Goal: Information Seeking & Learning: Learn about a topic

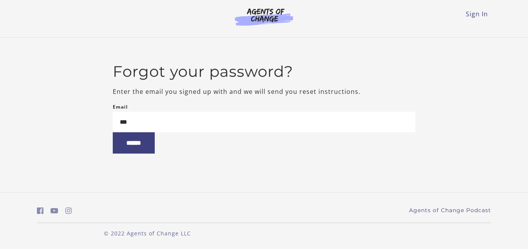
type input "**********"
click at [145, 150] on input "******" at bounding box center [134, 143] width 42 height 21
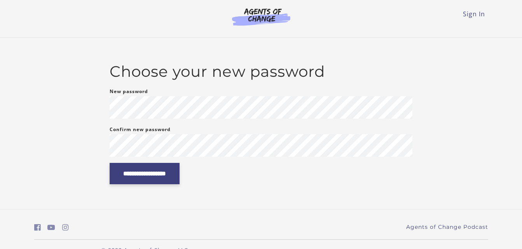
click at [180, 182] on input "**********" at bounding box center [145, 173] width 70 height 21
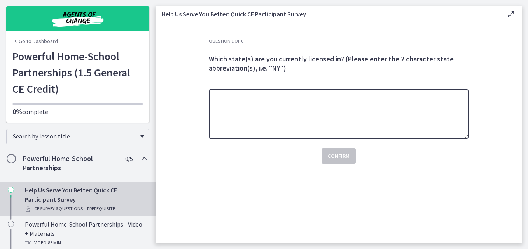
click at [270, 104] on textarea at bounding box center [339, 114] width 260 height 50
type textarea "*******"
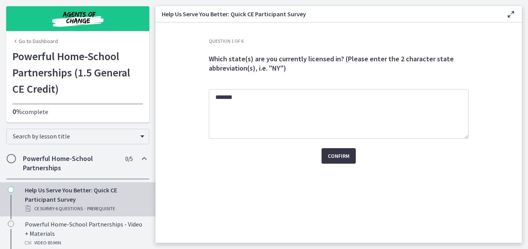
click at [335, 158] on span "Confirm" at bounding box center [339, 156] width 22 height 9
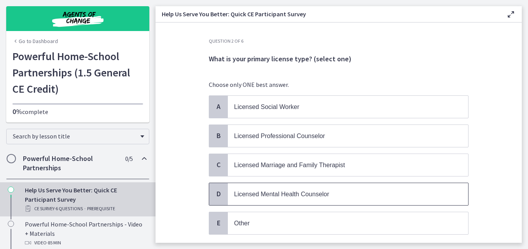
click at [234, 195] on span "Licensed Mental Health Counselor" at bounding box center [281, 194] width 95 height 7
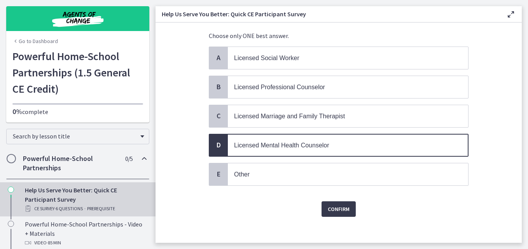
scroll to position [54, 0]
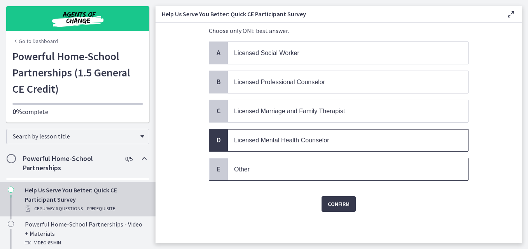
click at [247, 166] on p "Other" at bounding box center [340, 170] width 212 height 10
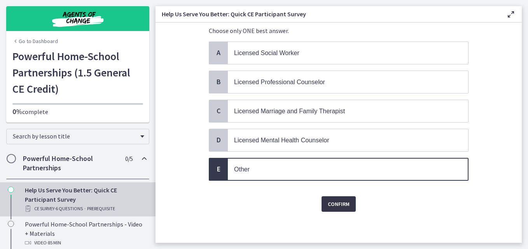
click at [333, 203] on span "Confirm" at bounding box center [339, 204] width 22 height 9
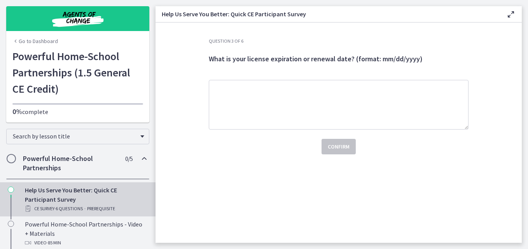
scroll to position [0, 0]
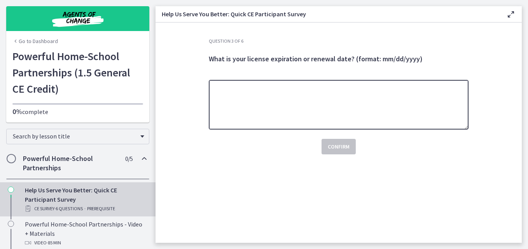
click at [298, 93] on textarea at bounding box center [339, 105] width 260 height 50
type textarea "*"
type textarea "**********"
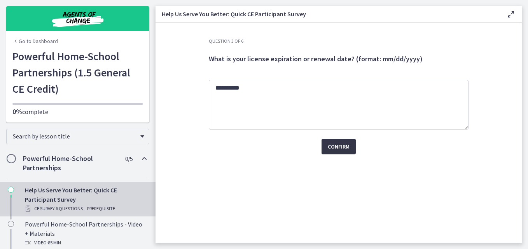
click at [326, 147] on button "Confirm" at bounding box center [338, 147] width 34 height 16
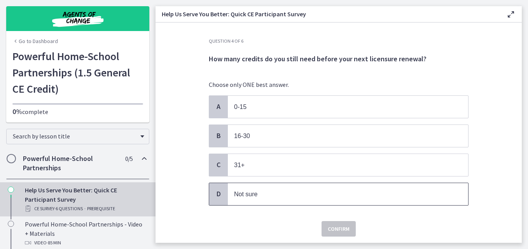
click at [235, 195] on span "Not sure" at bounding box center [245, 194] width 23 height 7
click at [328, 225] on span "Confirm" at bounding box center [339, 229] width 22 height 9
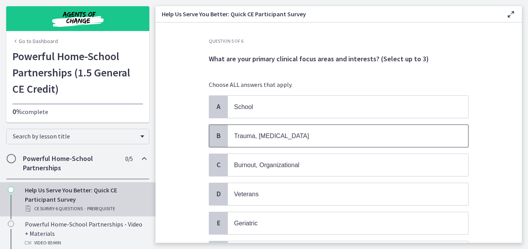
click at [238, 137] on span "Trauma, PTSD" at bounding box center [271, 136] width 75 height 7
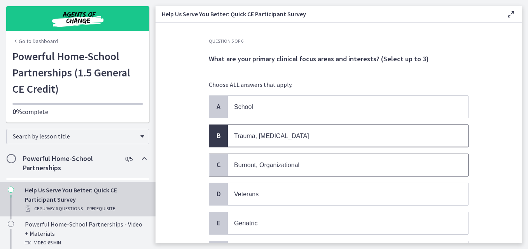
click at [252, 164] on span "Burnout, Organizational" at bounding box center [266, 165] width 65 height 7
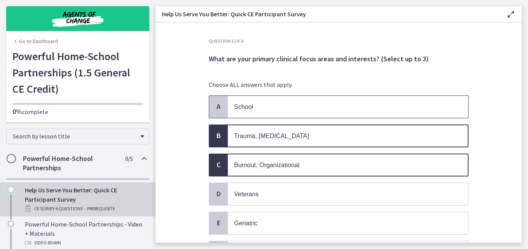
click at [249, 106] on span "School" at bounding box center [243, 107] width 19 height 7
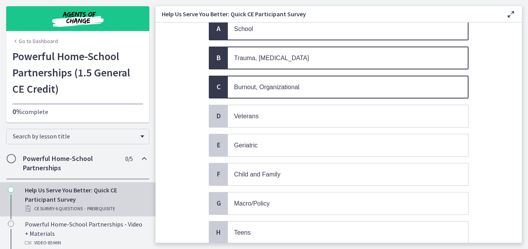
scroll to position [78, 0]
click at [258, 32] on p "School" at bounding box center [340, 29] width 212 height 10
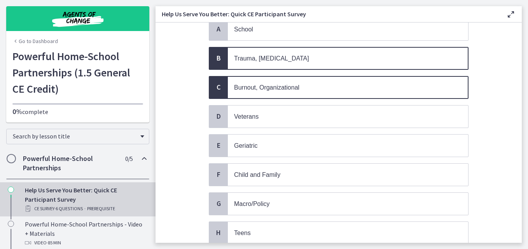
click at [258, 88] on span "Burnout, Organizational" at bounding box center [266, 87] width 65 height 7
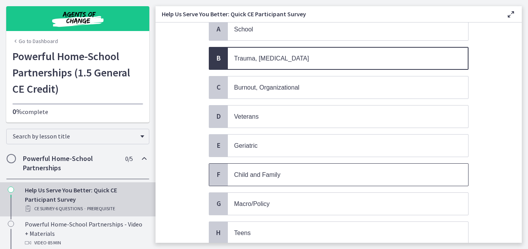
click at [258, 176] on span "Child and Family" at bounding box center [257, 175] width 46 height 7
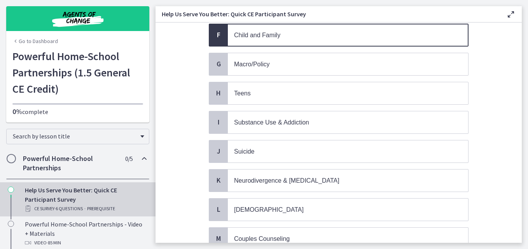
scroll to position [233, 0]
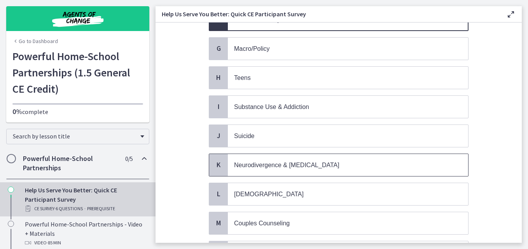
click at [307, 164] on span "Neurodivergence & Developmental Disorders" at bounding box center [286, 165] width 105 height 7
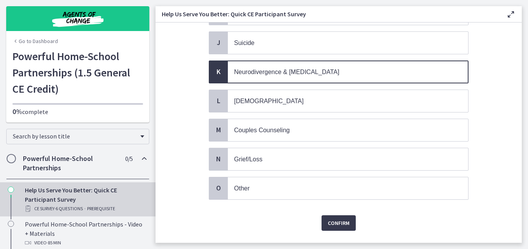
scroll to position [342, 0]
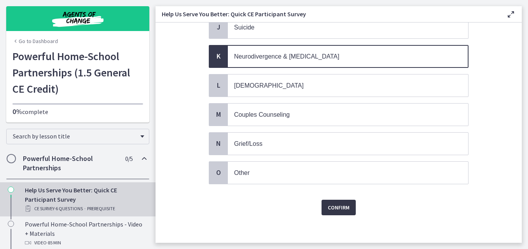
click at [323, 210] on button "Confirm" at bounding box center [338, 208] width 34 height 16
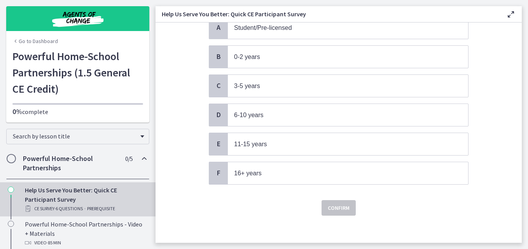
scroll to position [83, 0]
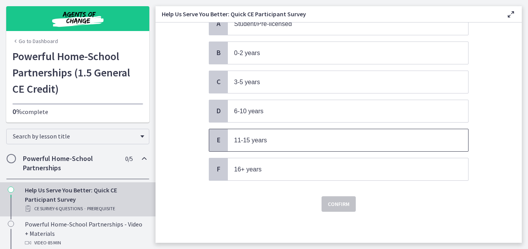
click at [256, 138] on span "11-15 years" at bounding box center [250, 140] width 33 height 7
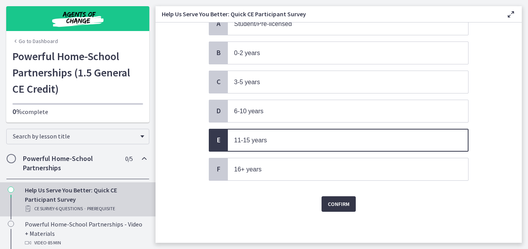
click at [338, 201] on span "Confirm" at bounding box center [339, 204] width 22 height 9
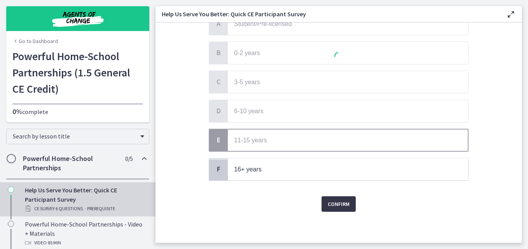
scroll to position [0, 0]
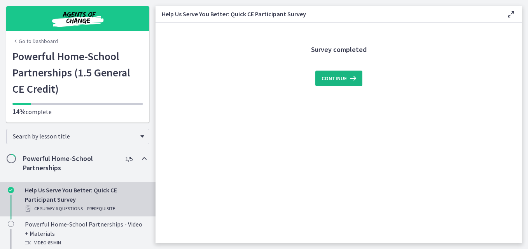
click at [321, 76] on button "Continue" at bounding box center [338, 79] width 47 height 16
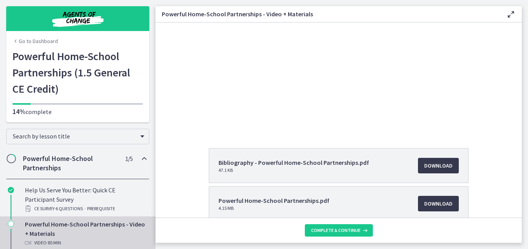
scroll to position [62, 0]
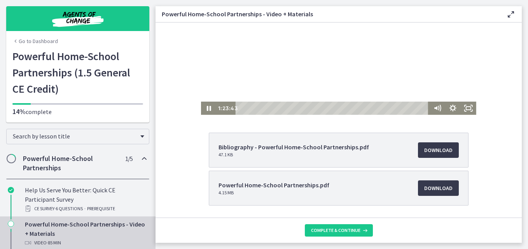
click at [420, 109] on div "Playbar" at bounding box center [332, 108] width 187 height 13
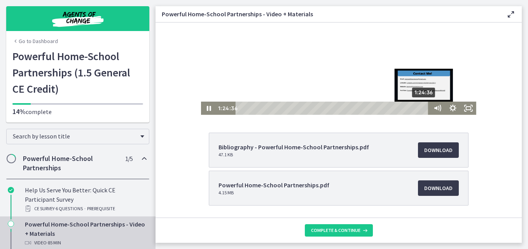
click at [422, 108] on div "1:24:36" at bounding box center [332, 108] width 187 height 13
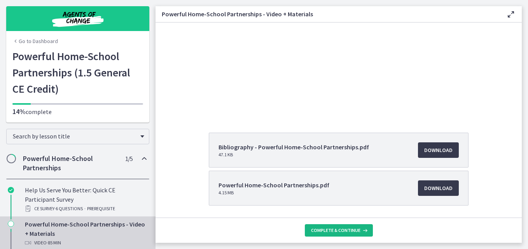
click at [344, 230] on span "Complete & continue" at bounding box center [335, 231] width 49 height 6
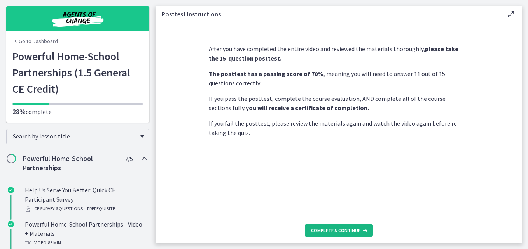
click at [340, 229] on span "Complete & continue" at bounding box center [335, 231] width 49 height 6
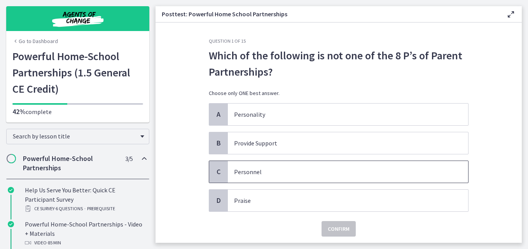
click at [222, 170] on div "C" at bounding box center [218, 172] width 19 height 22
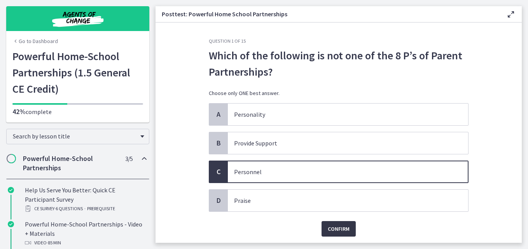
click at [329, 227] on span "Confirm" at bounding box center [339, 229] width 22 height 9
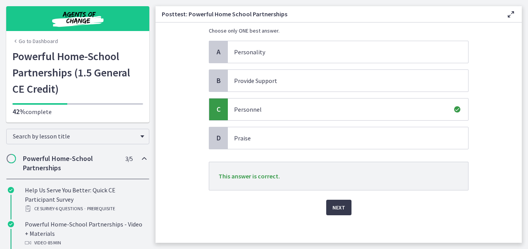
scroll to position [66, 0]
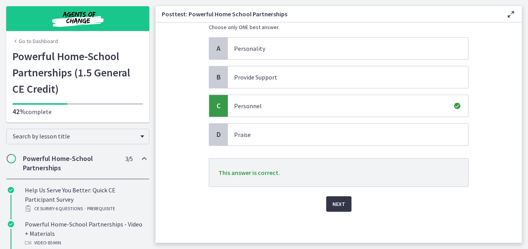
click at [337, 204] on span "Next" at bounding box center [338, 204] width 13 height 9
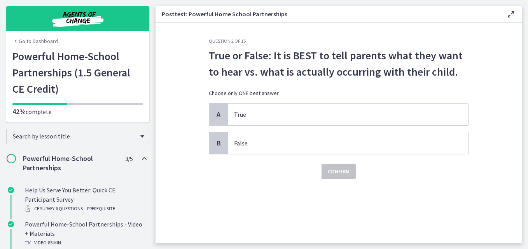
scroll to position [0, 0]
click at [242, 143] on p "False" at bounding box center [340, 143] width 212 height 9
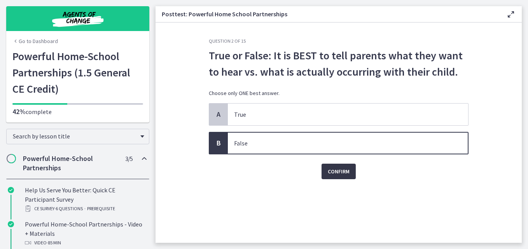
click at [335, 168] on span "Confirm" at bounding box center [339, 171] width 22 height 9
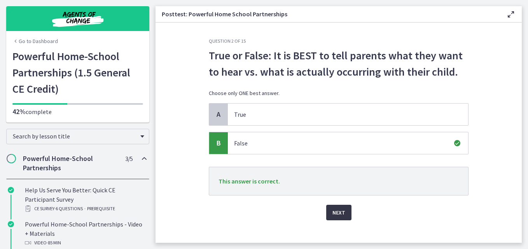
click at [336, 211] on span "Next" at bounding box center [338, 212] width 13 height 9
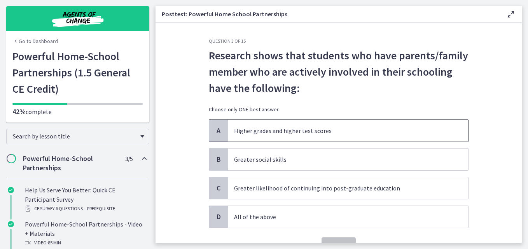
click at [274, 131] on p "Higher grades and higher test scores" at bounding box center [340, 130] width 212 height 9
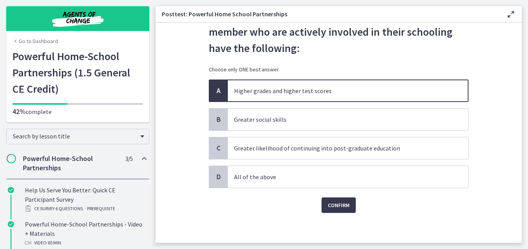
scroll to position [41, 0]
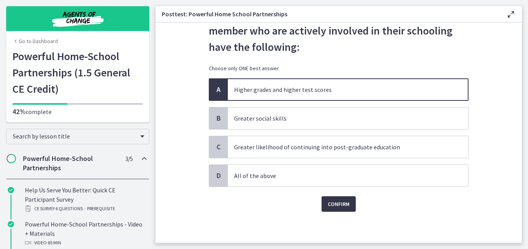
click at [334, 205] on span "Confirm" at bounding box center [339, 204] width 22 height 9
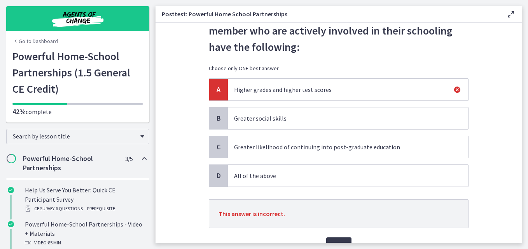
click at [256, 171] on span "All of the above" at bounding box center [348, 176] width 240 height 22
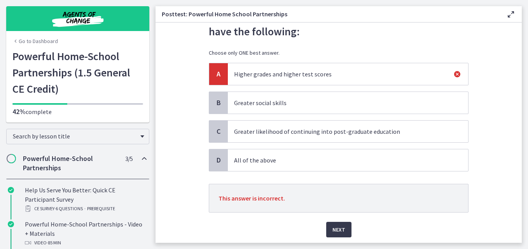
scroll to position [72, 0]
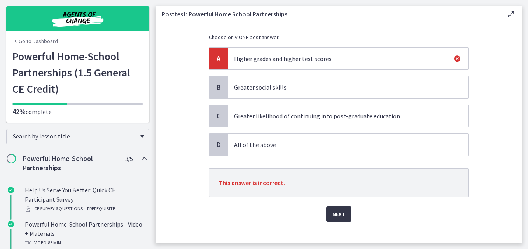
click at [333, 214] on span "Next" at bounding box center [338, 214] width 13 height 9
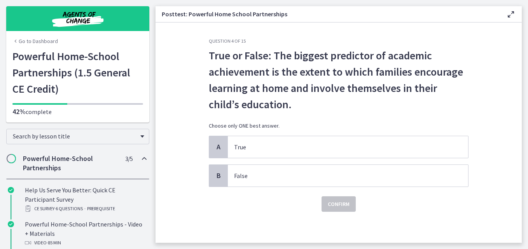
scroll to position [0, 0]
click at [244, 141] on span "True" at bounding box center [348, 147] width 240 height 22
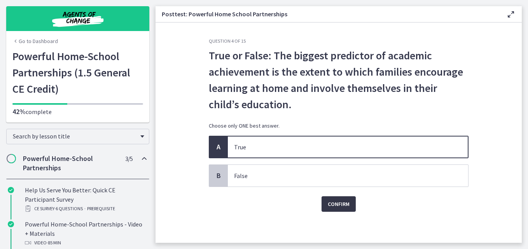
click at [335, 198] on button "Confirm" at bounding box center [338, 205] width 34 height 16
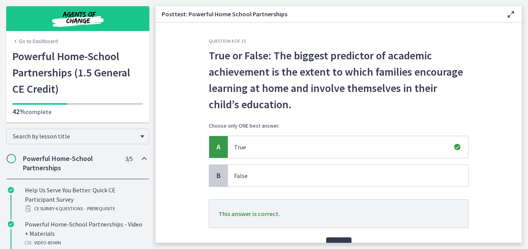
scroll to position [16, 0]
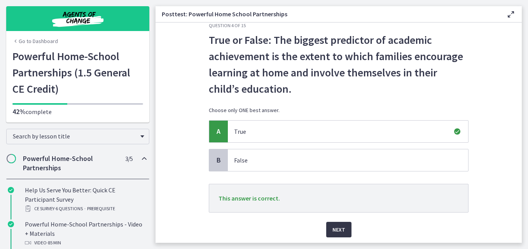
click at [343, 226] on button "Next" at bounding box center [338, 230] width 25 height 16
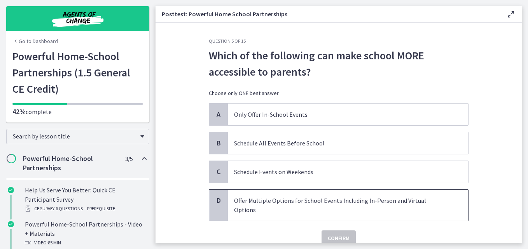
click at [249, 201] on p "Offer Multiple Options for School Events Including In-Person and Virtual Options" at bounding box center [340, 205] width 212 height 19
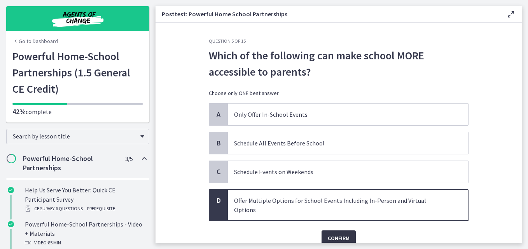
click at [338, 234] on span "Confirm" at bounding box center [339, 238] width 22 height 9
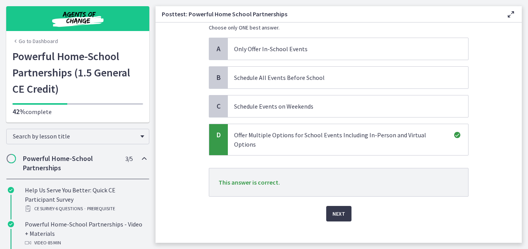
scroll to position [66, 0]
click at [337, 209] on span "Next" at bounding box center [338, 213] width 13 height 9
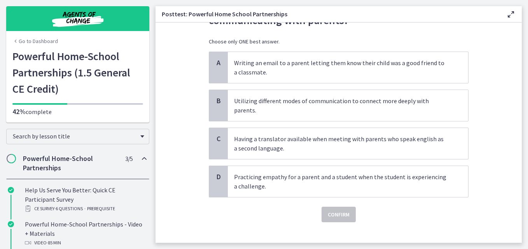
scroll to position [53, 0]
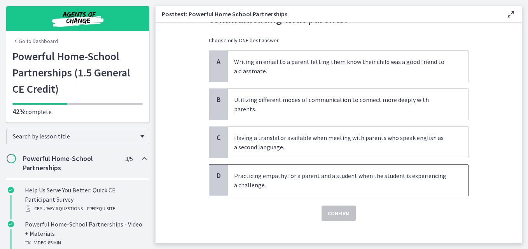
click at [302, 171] on p "Practicing empathy for a parent and a student when the student is experiencing …" at bounding box center [340, 180] width 212 height 19
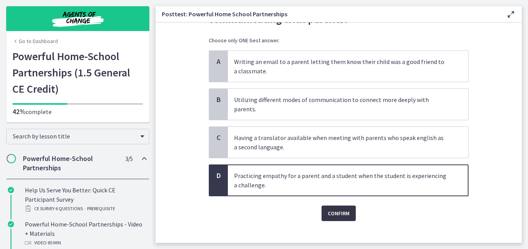
click at [331, 209] on span "Confirm" at bounding box center [339, 213] width 22 height 9
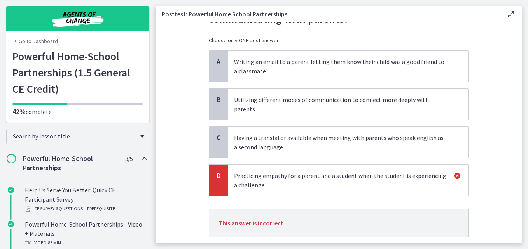
click at [331, 209] on p "This answer is incorrect." at bounding box center [339, 223] width 260 height 29
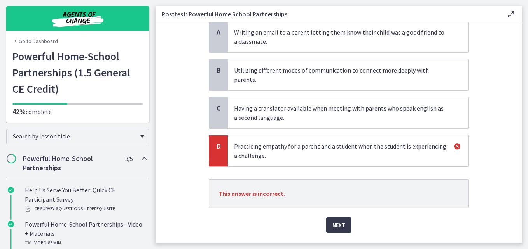
scroll to position [84, 0]
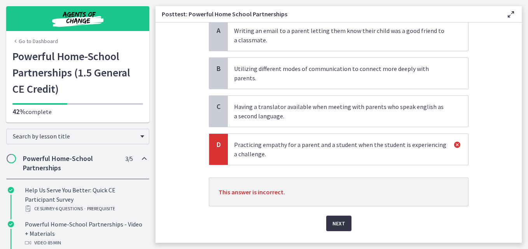
click at [335, 219] on span "Next" at bounding box center [338, 223] width 13 height 9
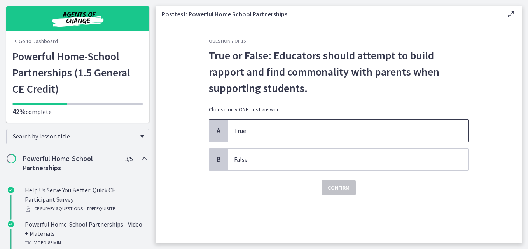
click at [258, 128] on p "True" at bounding box center [340, 130] width 212 height 9
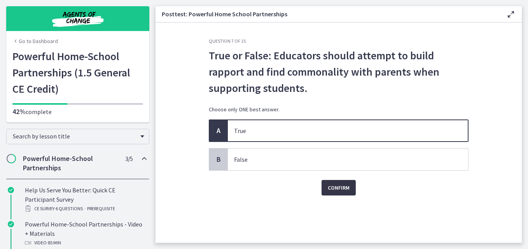
click at [333, 187] on span "Confirm" at bounding box center [339, 187] width 22 height 9
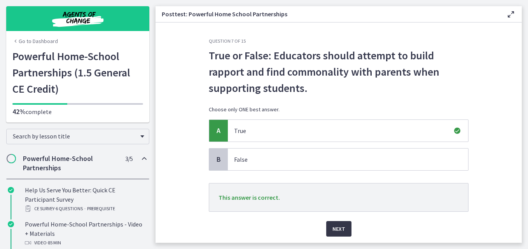
click at [337, 229] on span "Next" at bounding box center [338, 229] width 13 height 9
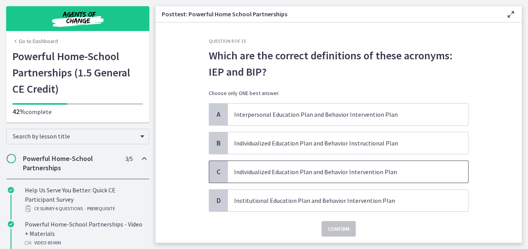
click at [275, 172] on p "Individualized Education Plan and Behavior Intervention Plan" at bounding box center [340, 171] width 212 height 9
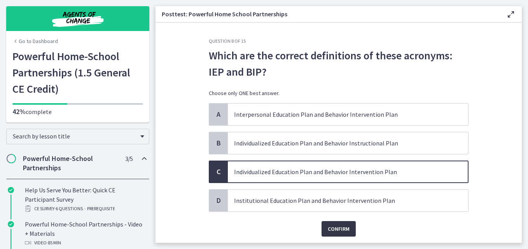
click at [332, 227] on span "Confirm" at bounding box center [339, 229] width 22 height 9
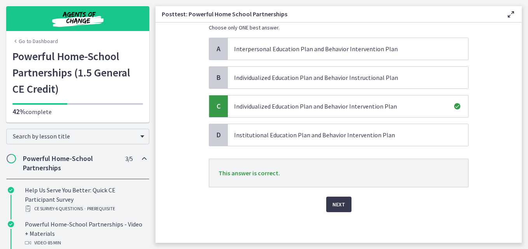
scroll to position [66, 0]
click at [335, 200] on span "Next" at bounding box center [338, 204] width 13 height 9
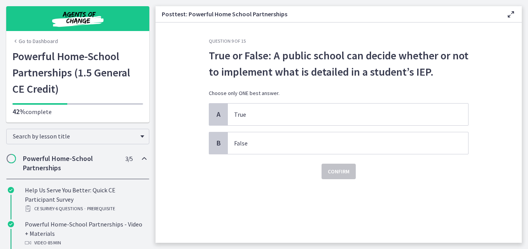
scroll to position [0, 0]
click at [239, 143] on p "False" at bounding box center [340, 143] width 212 height 9
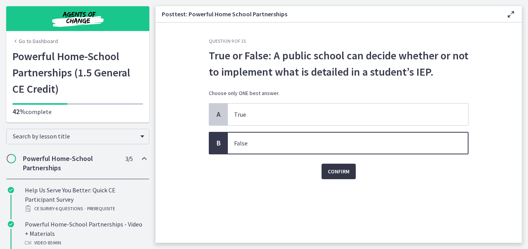
click at [343, 175] on span "Confirm" at bounding box center [339, 171] width 22 height 9
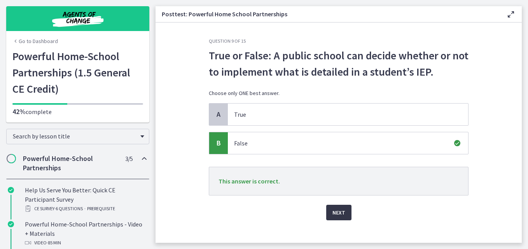
click at [337, 211] on span "Next" at bounding box center [338, 212] width 13 height 9
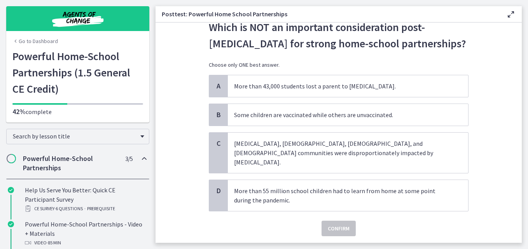
scroll to position [28, 0]
click at [333, 112] on p "Some children are vaccinated while others are unvaccinated." at bounding box center [340, 115] width 212 height 9
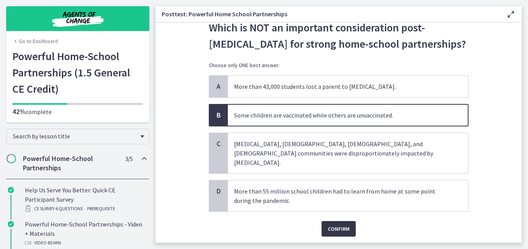
click at [329, 225] on span "Confirm" at bounding box center [339, 229] width 22 height 9
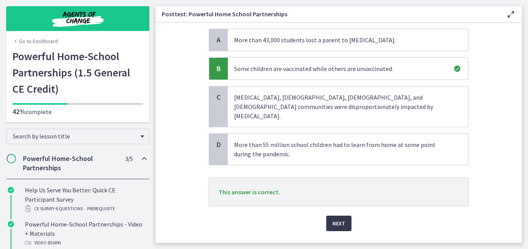
scroll to position [85, 0]
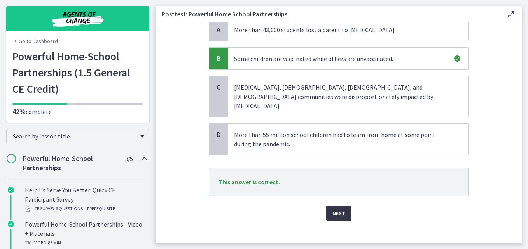
click at [338, 209] on span "Next" at bounding box center [338, 213] width 13 height 9
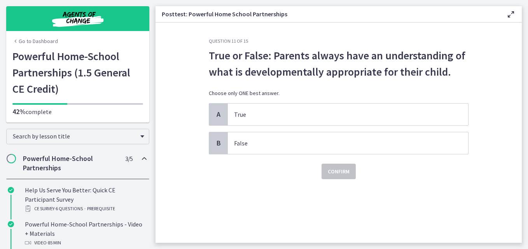
scroll to position [0, 0]
click at [232, 107] on span "True" at bounding box center [348, 115] width 240 height 22
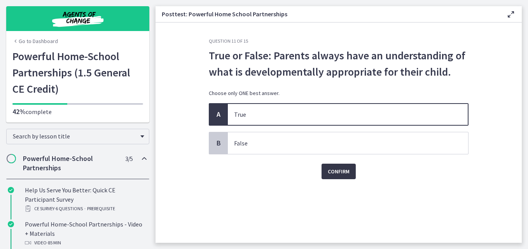
click at [334, 173] on span "Confirm" at bounding box center [339, 171] width 22 height 9
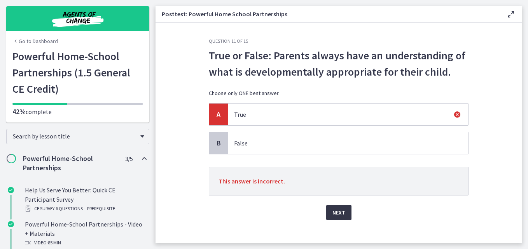
click at [332, 215] on span "Next" at bounding box center [338, 212] width 13 height 9
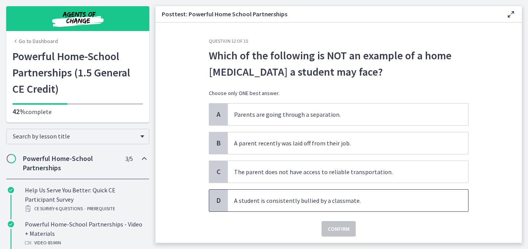
click at [322, 202] on p "A student is consistently bullied by a classmate." at bounding box center [340, 200] width 212 height 9
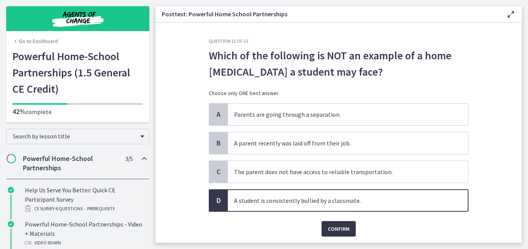
click at [329, 228] on span "Confirm" at bounding box center [339, 229] width 22 height 9
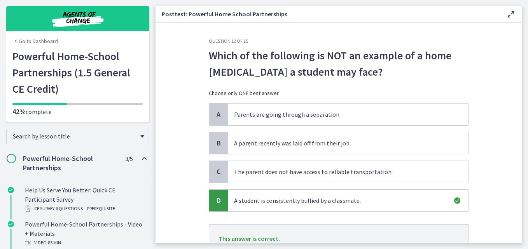
scroll to position [66, 0]
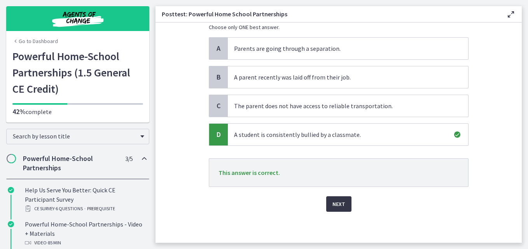
click at [335, 203] on span "Next" at bounding box center [338, 204] width 13 height 9
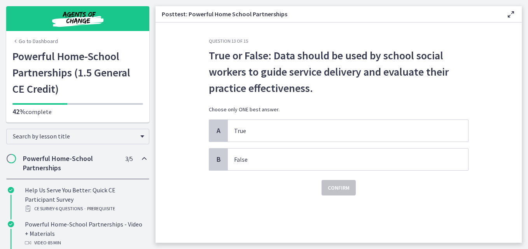
scroll to position [0, 0]
click at [266, 130] on p "True" at bounding box center [340, 130] width 212 height 9
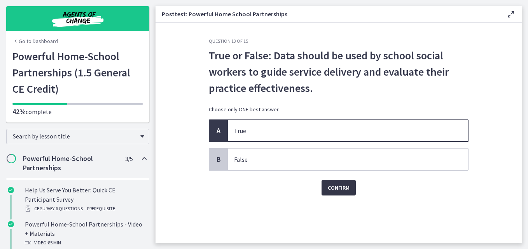
click at [332, 191] on span "Confirm" at bounding box center [339, 187] width 22 height 9
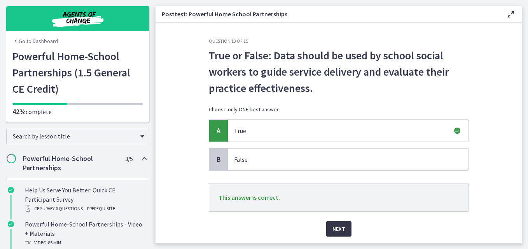
click at [333, 229] on span "Next" at bounding box center [338, 229] width 13 height 9
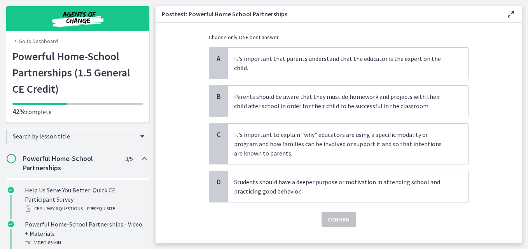
scroll to position [78, 0]
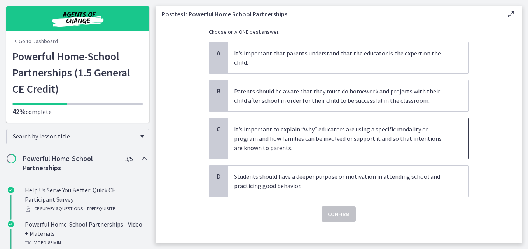
click at [257, 125] on p "It’s important to explain “why” educators are using a specific modality or prog…" at bounding box center [340, 139] width 212 height 28
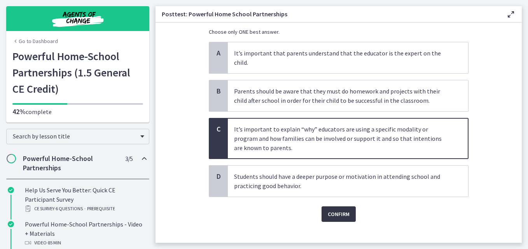
click at [344, 210] on span "Confirm" at bounding box center [339, 214] width 22 height 9
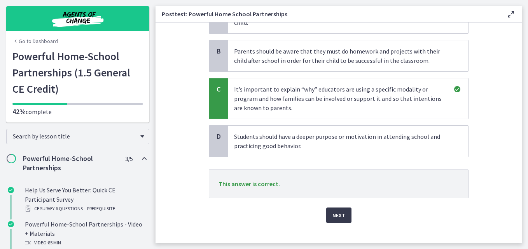
scroll to position [120, 0]
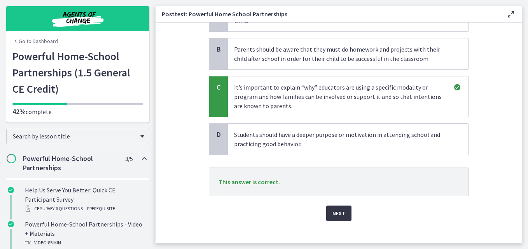
click at [326, 206] on button "Next" at bounding box center [338, 214] width 25 height 16
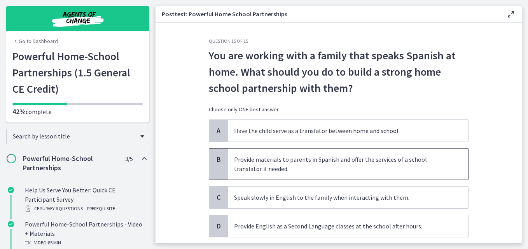
click at [283, 161] on p "Provide materials to parents in Spanish and offer the services of a school tran…" at bounding box center [340, 164] width 212 height 19
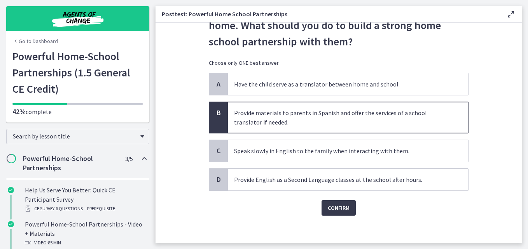
scroll to position [51, 0]
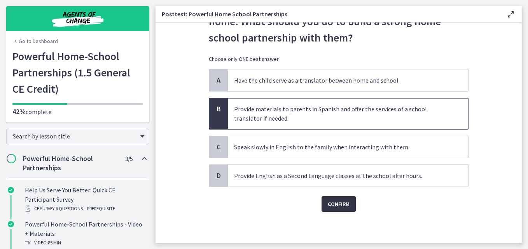
click at [335, 209] on span "Confirm" at bounding box center [339, 204] width 22 height 9
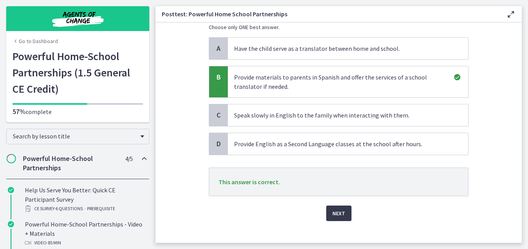
scroll to position [92, 0]
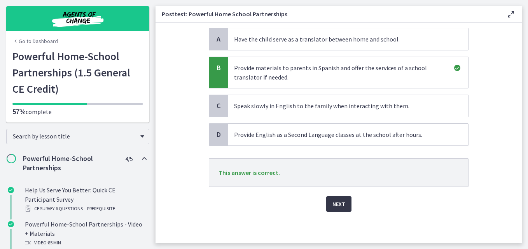
click at [335, 201] on span "Next" at bounding box center [338, 204] width 13 height 9
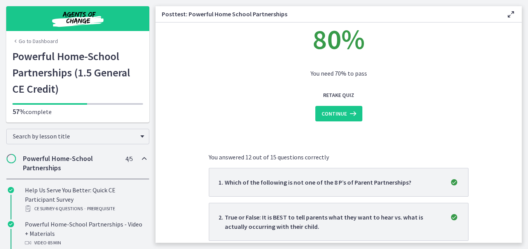
scroll to position [0, 0]
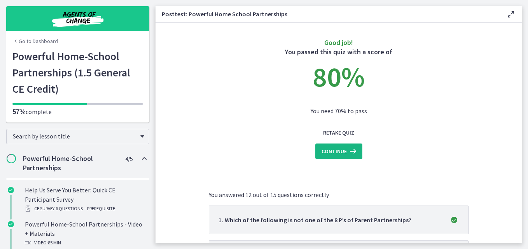
click at [337, 151] on span "Continue" at bounding box center [333, 151] width 25 height 9
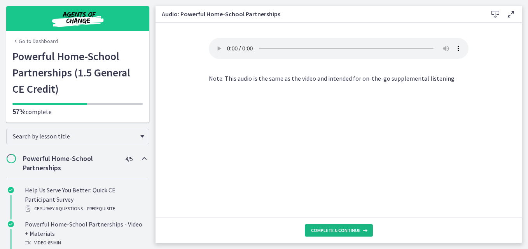
click at [334, 234] on span "Complete & continue" at bounding box center [335, 231] width 49 height 6
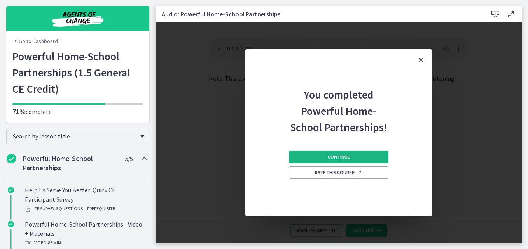
click at [346, 155] on span "Continue" at bounding box center [339, 157] width 22 height 6
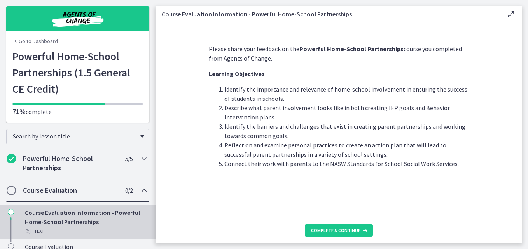
click at [263, 149] on li "Reflect on and examine personal practices to create an action plan that will le…" at bounding box center [346, 150] width 244 height 19
click at [335, 231] on span "Complete & continue" at bounding box center [335, 231] width 49 height 6
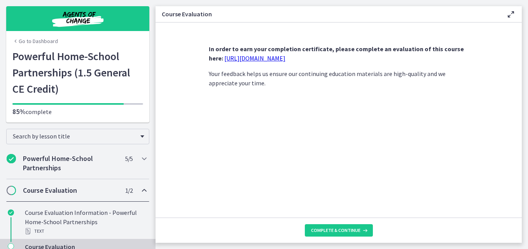
click at [277, 55] on link "https://forms.gle/iBpb7zobziVS6aFEA" at bounding box center [254, 58] width 61 height 8
click at [96, 190] on h2 "Course Evaluation" at bounding box center [70, 190] width 95 height 9
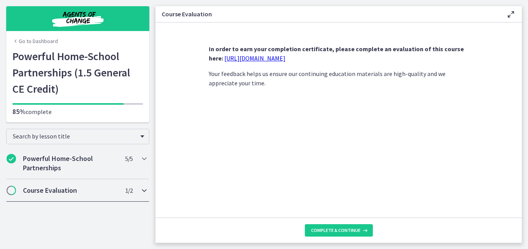
click at [52, 192] on h2 "Course Evaluation" at bounding box center [70, 190] width 95 height 9
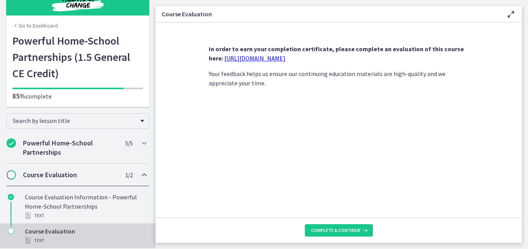
scroll to position [18, 0]
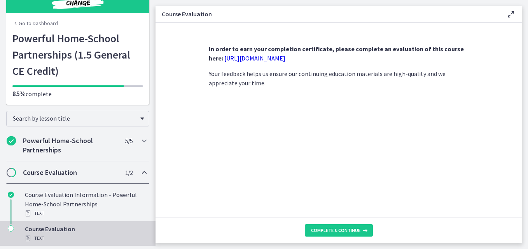
click at [33, 233] on div "Course Evaluation Text" at bounding box center [85, 234] width 121 height 19
click at [10, 229] on icon "Chapters" at bounding box center [11, 229] width 6 height 6
click at [53, 233] on div "Course Evaluation Text" at bounding box center [85, 234] width 121 height 19
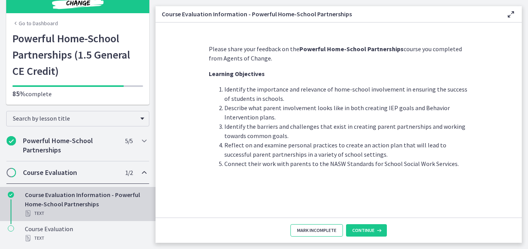
click at [319, 231] on span "Mark Incomplete" at bounding box center [316, 231] width 39 height 6
click at [336, 230] on span "Complete & continue" at bounding box center [335, 231] width 49 height 6
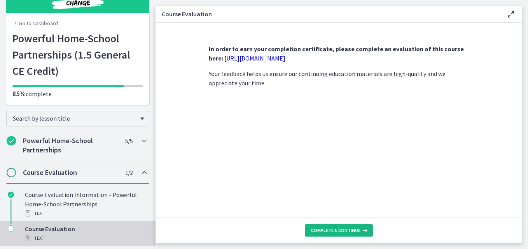
click at [336, 230] on span "Complete & continue" at bounding box center [335, 231] width 49 height 6
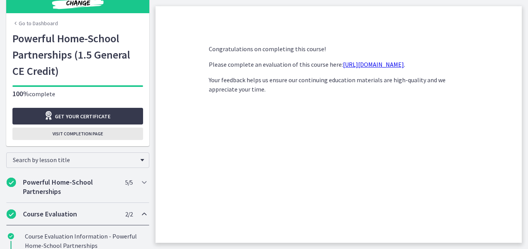
click at [66, 130] on button "Visit completion page" at bounding box center [77, 134] width 131 height 12
click at [363, 62] on link "https://forms.gle/iBpb7zobziVS6aFEA" at bounding box center [373, 65] width 61 height 8
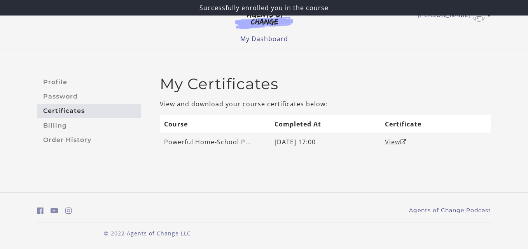
click at [396, 141] on link "View" at bounding box center [396, 142] width 22 height 9
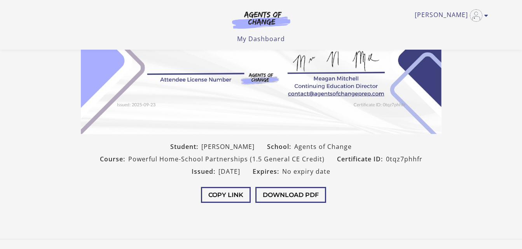
scroll to position [140, 0]
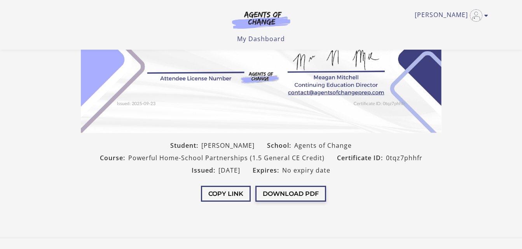
click at [286, 195] on button "Download PDF" at bounding box center [290, 194] width 71 height 16
click at [453, 14] on link "Alicia L" at bounding box center [450, 15] width 70 height 12
click at [445, 23] on link "My Account" at bounding box center [456, 28] width 68 height 13
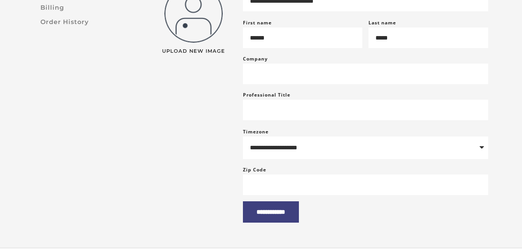
scroll to position [124, 0]
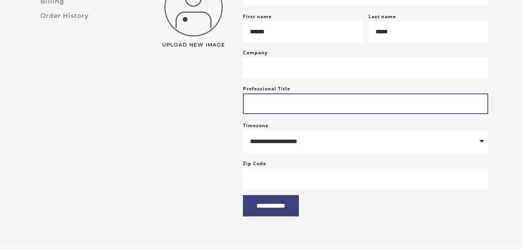
click at [267, 112] on input "Professional Title" at bounding box center [365, 104] width 245 height 21
type input "**********"
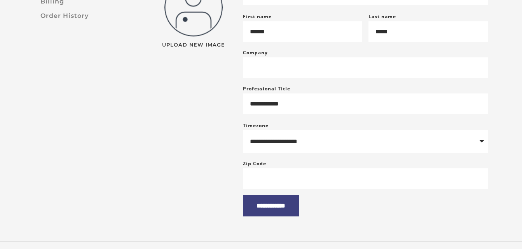
click at [522, 242] on div "**********" at bounding box center [261, 84] width 522 height 316
click at [284, 206] on input "**********" at bounding box center [271, 205] width 56 height 21
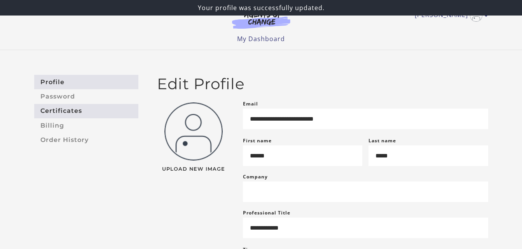
click at [71, 110] on link "Certificates" at bounding box center [86, 111] width 104 height 14
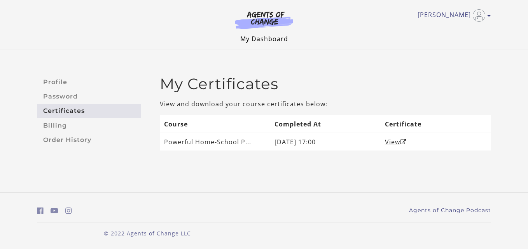
click at [268, 36] on link "My Dashboard" at bounding box center [264, 39] width 48 height 9
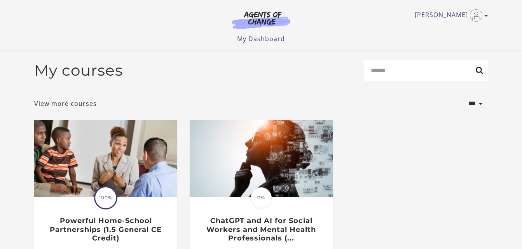
scroll to position [108, 0]
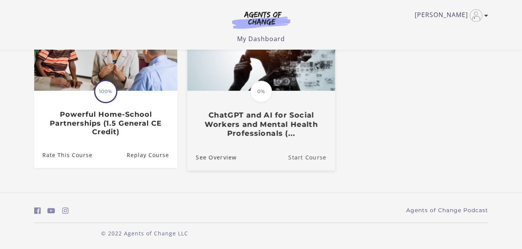
click at [297, 156] on link "Start Course" at bounding box center [311, 157] width 47 height 26
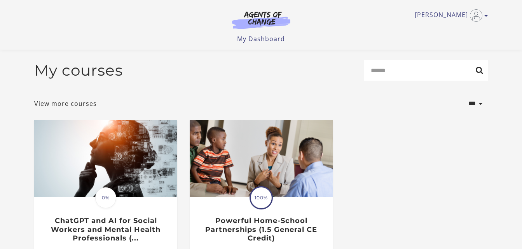
scroll to position [108, 0]
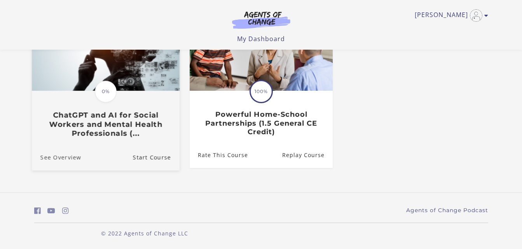
click at [61, 159] on link "See Overview" at bounding box center [55, 157] width 49 height 26
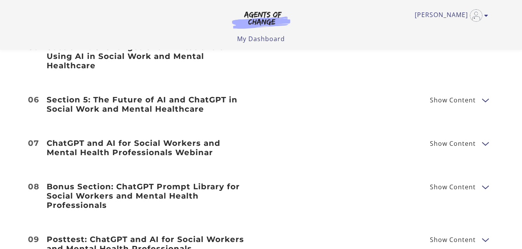
scroll to position [735, 0]
